Goal: Obtain resource: Download file/media

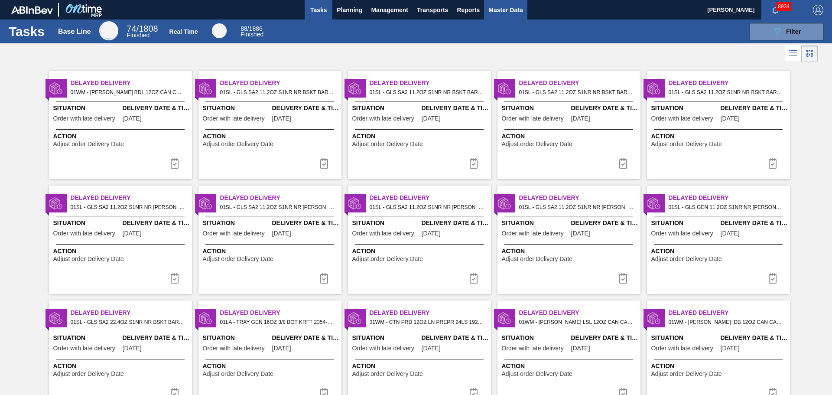
click at [498, 7] on span "Master Data" at bounding box center [505, 10] width 34 height 10
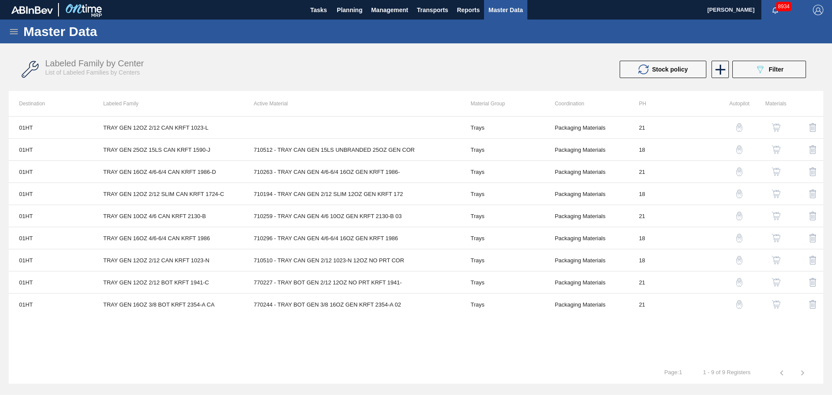
click at [17, 40] on div "Master Data" at bounding box center [416, 32] width 832 height 24
click at [15, 37] on div "Master Data" at bounding box center [416, 32] width 832 height 24
click at [15, 32] on icon at bounding box center [14, 31] width 10 height 10
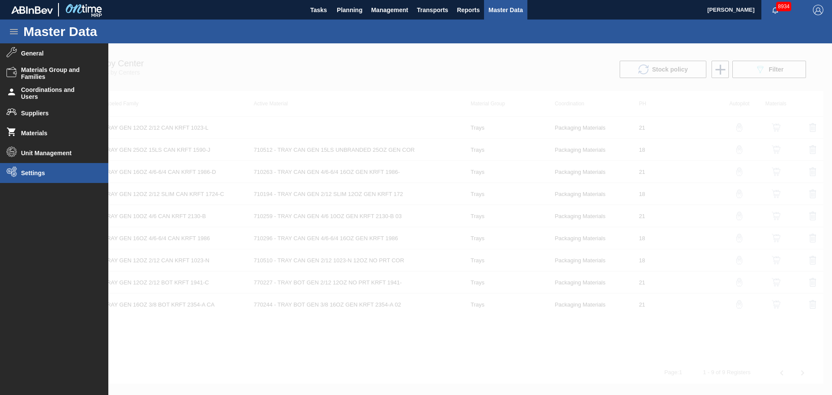
click at [33, 172] on span "Settings" at bounding box center [57, 172] width 72 height 7
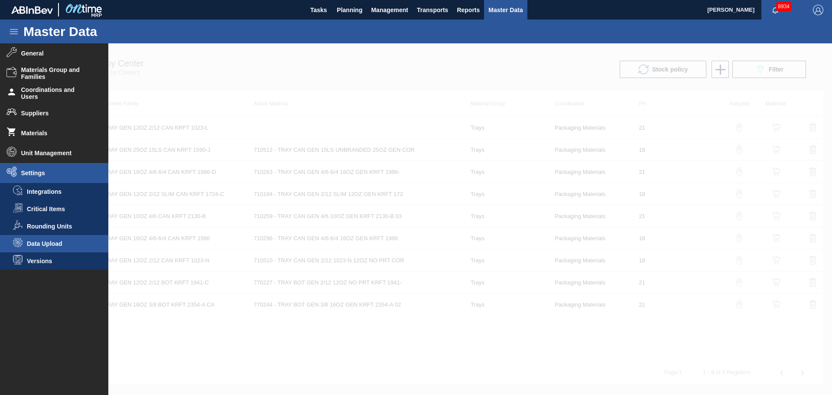
click at [55, 239] on li "Data Upload" at bounding box center [54, 243] width 108 height 17
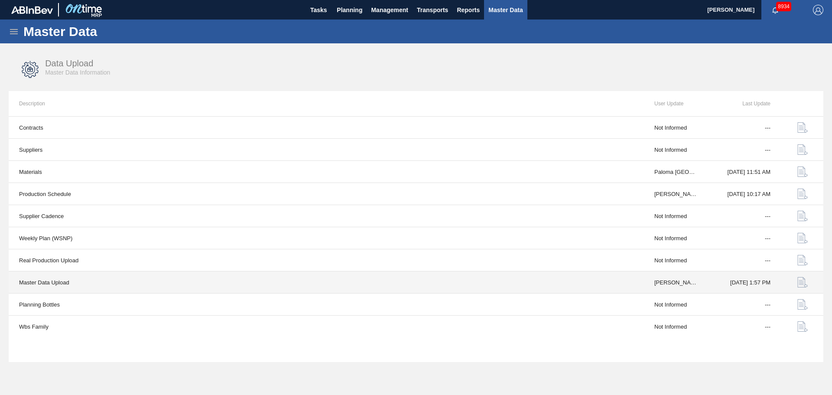
click at [803, 282] on img "button" at bounding box center [802, 282] width 10 height 10
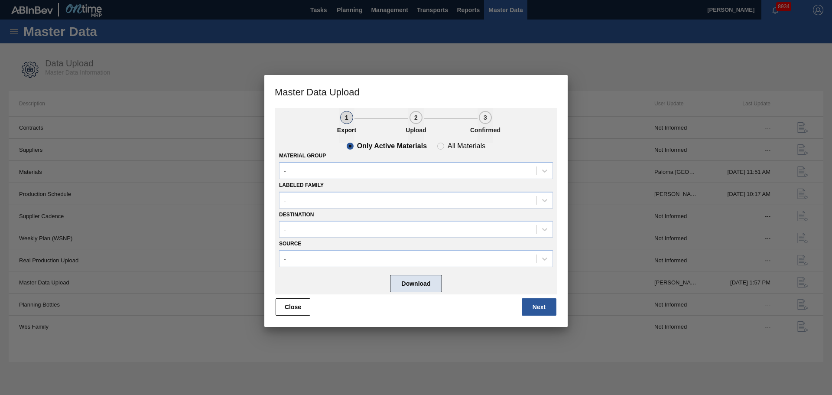
click at [397, 282] on button "Download" at bounding box center [416, 283] width 52 height 17
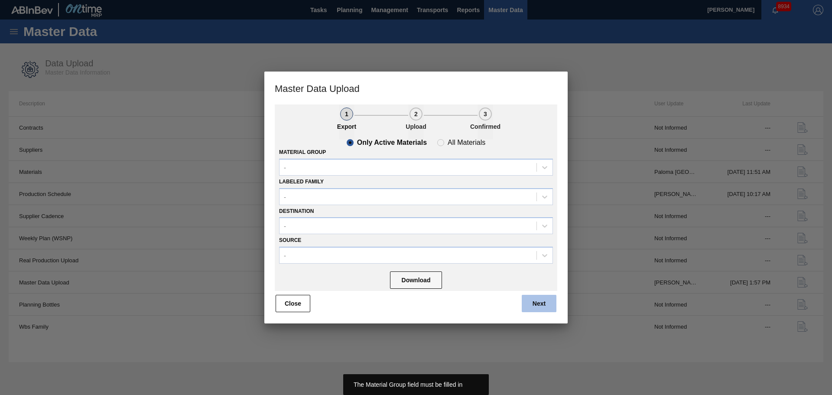
click at [545, 299] on button "Next" at bounding box center [539, 303] width 35 height 17
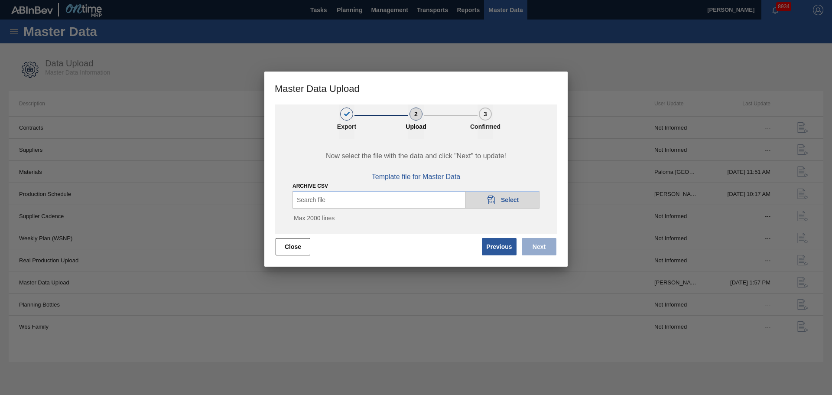
click at [489, 203] on icon "20DAD902-3625-4257-8FDA-0C0CB19E2A3D" at bounding box center [491, 200] width 10 height 10
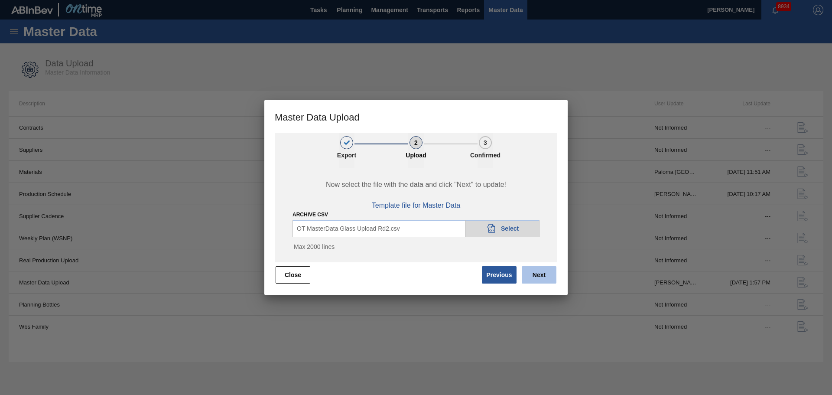
click at [530, 279] on button "Next" at bounding box center [539, 274] width 35 height 17
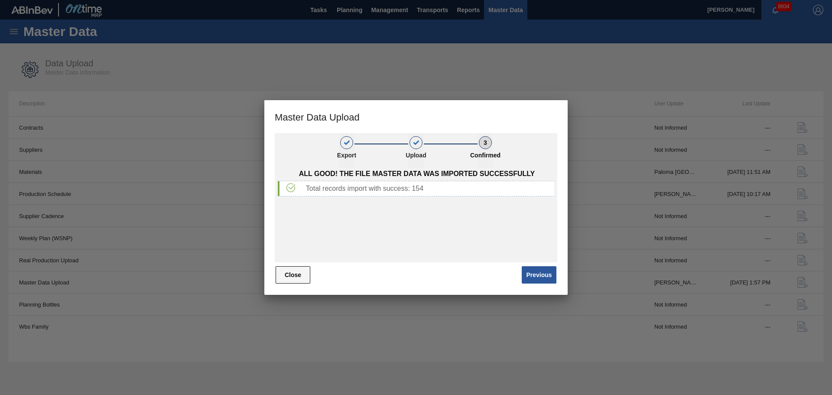
click at [296, 273] on button "Close" at bounding box center [293, 274] width 35 height 17
